Goal: Book appointment/travel/reservation

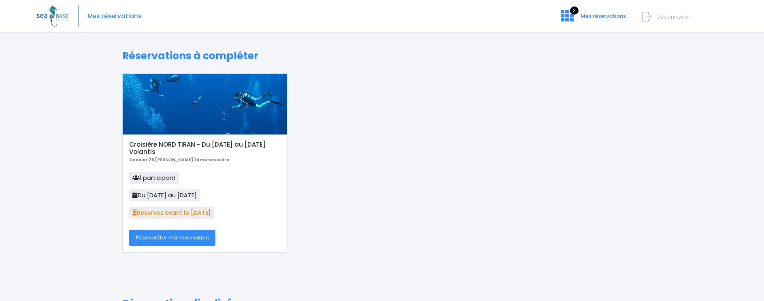
click at [196, 235] on link "Compléter ma réservation" at bounding box center [172, 238] width 86 height 16
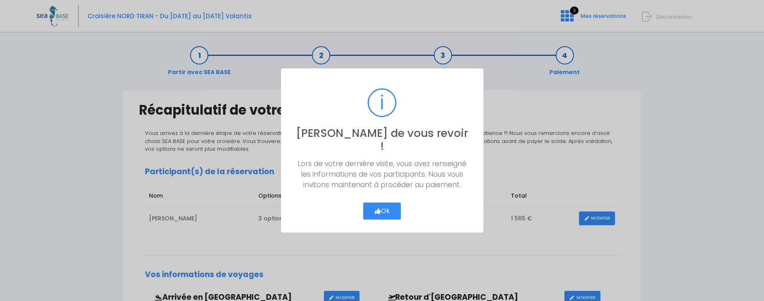
click at [393, 204] on button "Ok" at bounding box center [382, 211] width 38 height 17
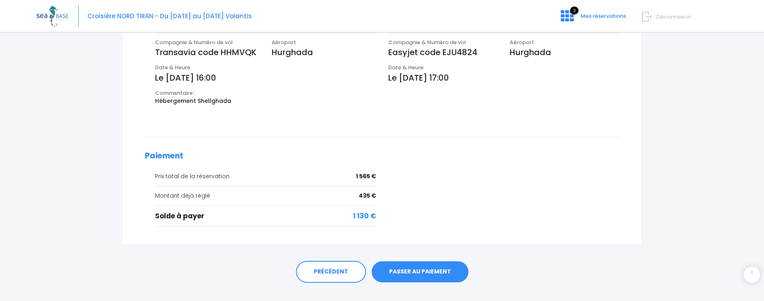
scroll to position [277, 0]
click at [419, 274] on link "PASSER AU PAIEMENT" at bounding box center [420, 271] width 97 height 21
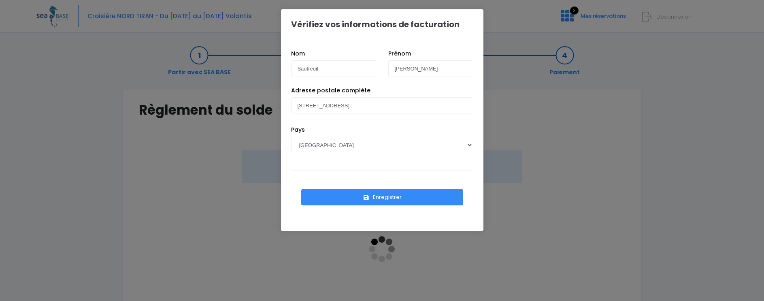
click at [395, 201] on button "Enregistrer" at bounding box center [382, 197] width 162 height 16
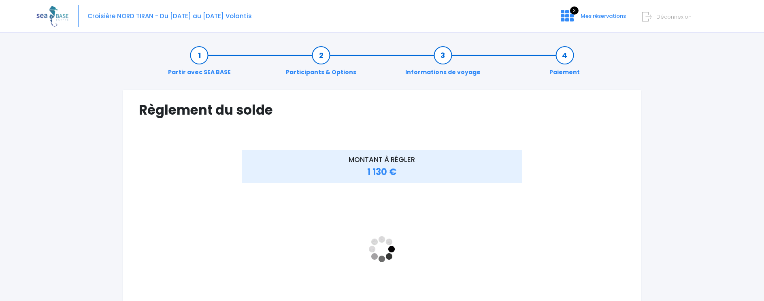
click at [387, 166] on span "1 130 €" at bounding box center [382, 172] width 30 height 13
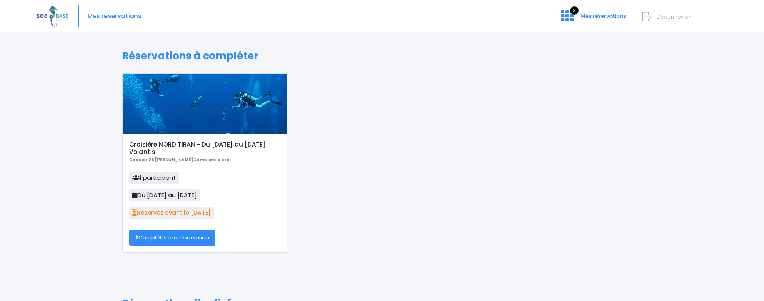
click at [202, 237] on link "Compléter ma réservation" at bounding box center [172, 238] width 86 height 16
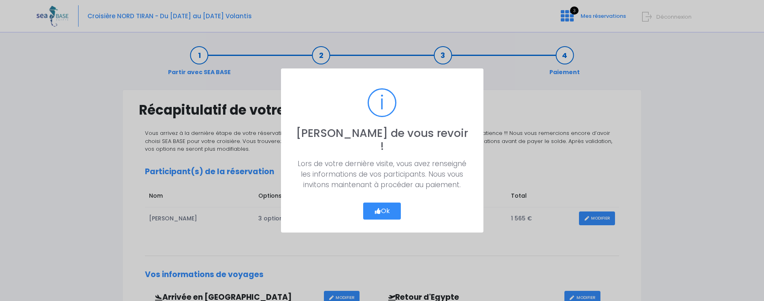
click at [363, 207] on button "Ok" at bounding box center [382, 211] width 38 height 17
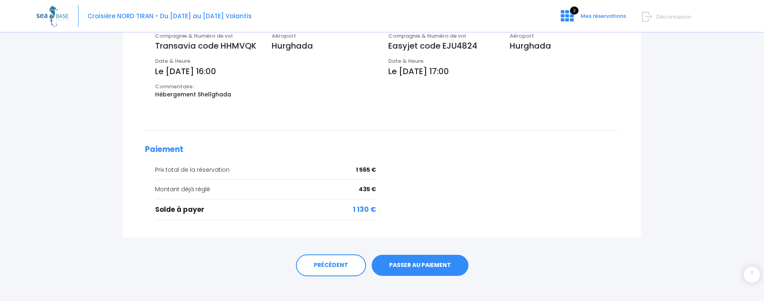
scroll to position [290, 0]
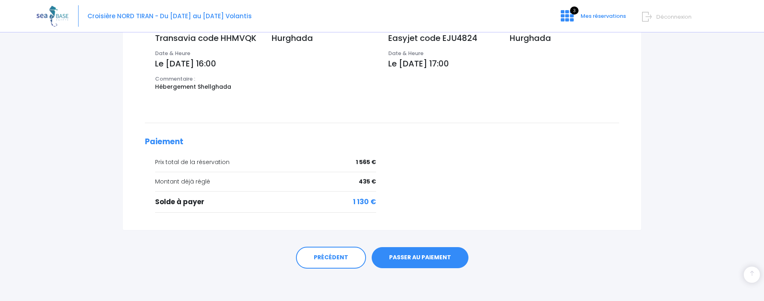
click at [424, 256] on link "PASSER AU PAIEMENT" at bounding box center [420, 257] width 97 height 21
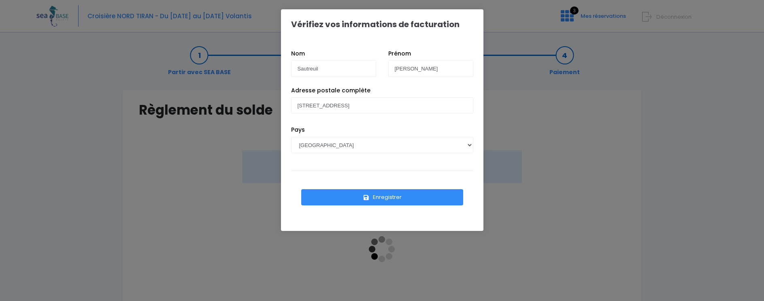
click at [402, 196] on button "Enregistrer" at bounding box center [382, 197] width 162 height 16
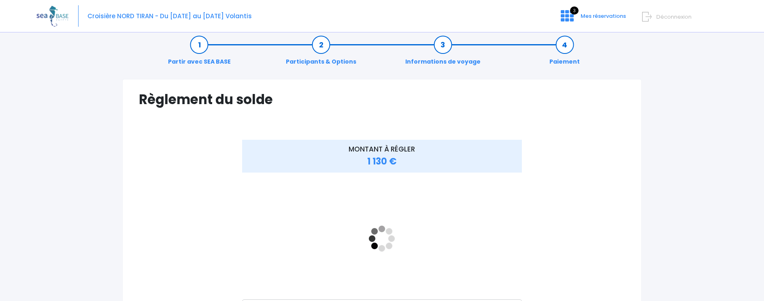
scroll to position [11, 0]
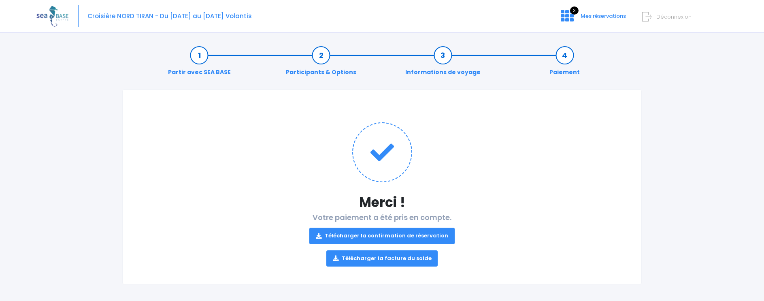
click at [400, 233] on link "Télécharger la confirmation de réservation" at bounding box center [382, 236] width 145 height 16
click at [399, 260] on link "Télécharger la facture du solde" at bounding box center [383, 258] width 112 height 16
